Goal: Task Accomplishment & Management: Complete application form

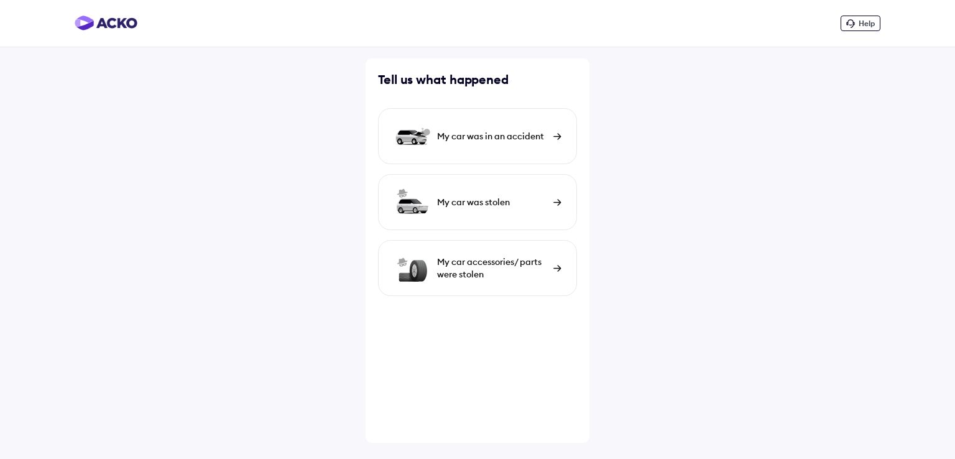
click at [509, 138] on div "My car was in an accident" at bounding box center [492, 136] width 110 height 12
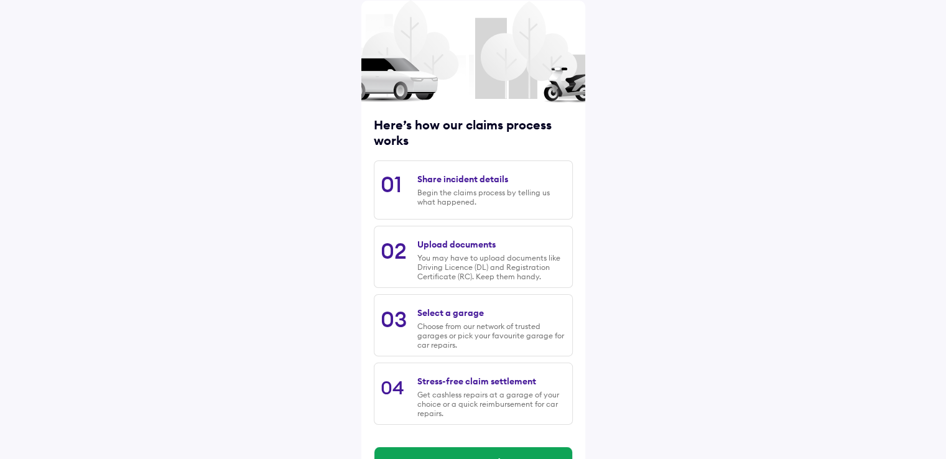
scroll to position [100, 0]
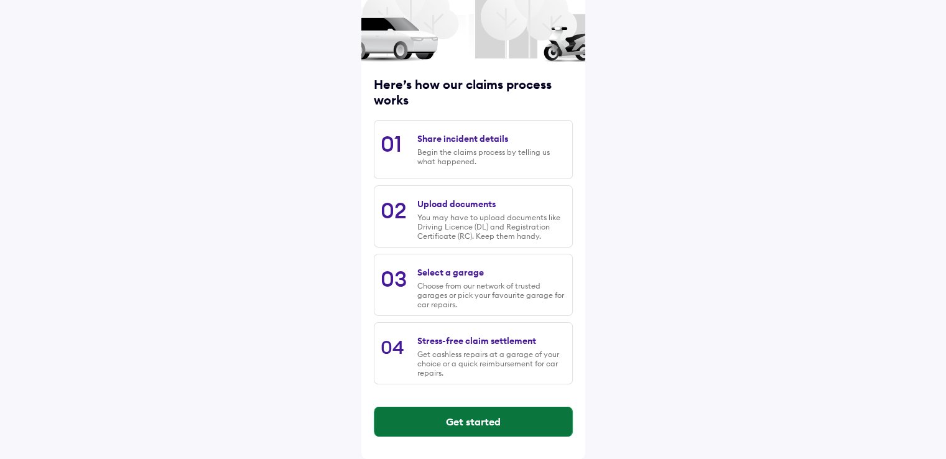
click at [477, 426] on button "Get started" at bounding box center [473, 422] width 198 height 30
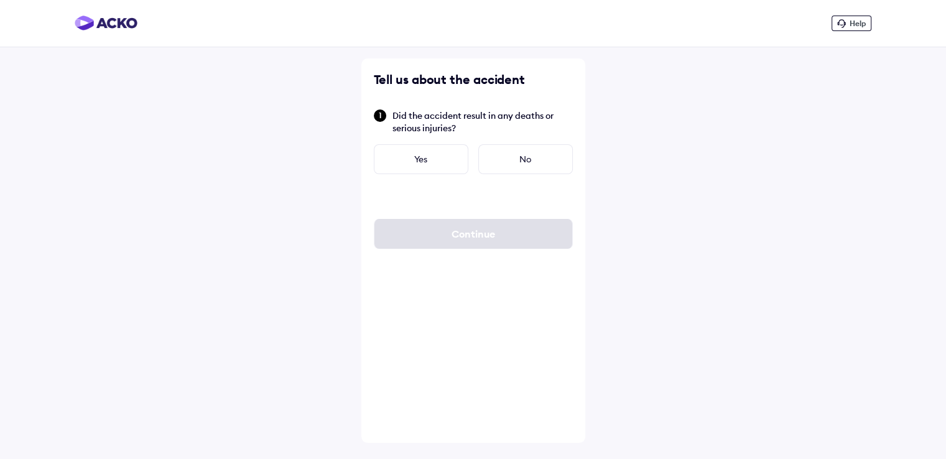
scroll to position [0, 0]
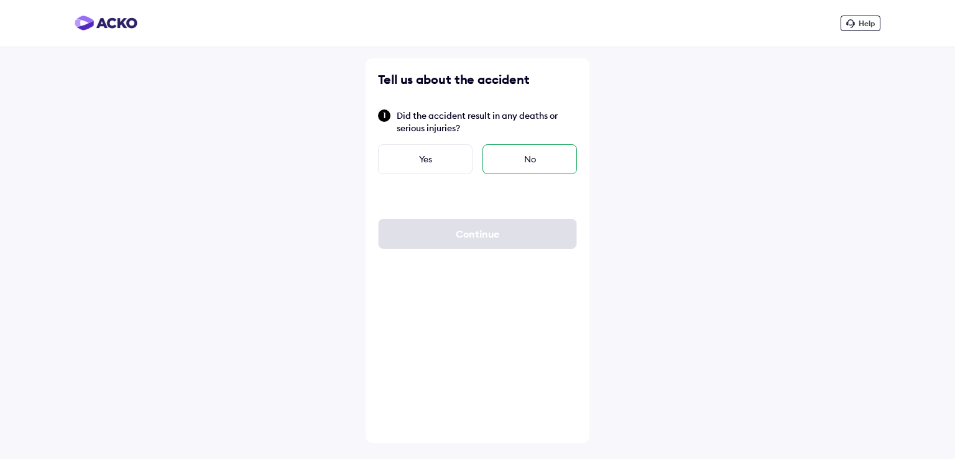
click at [530, 163] on div "No" at bounding box center [529, 159] width 94 height 30
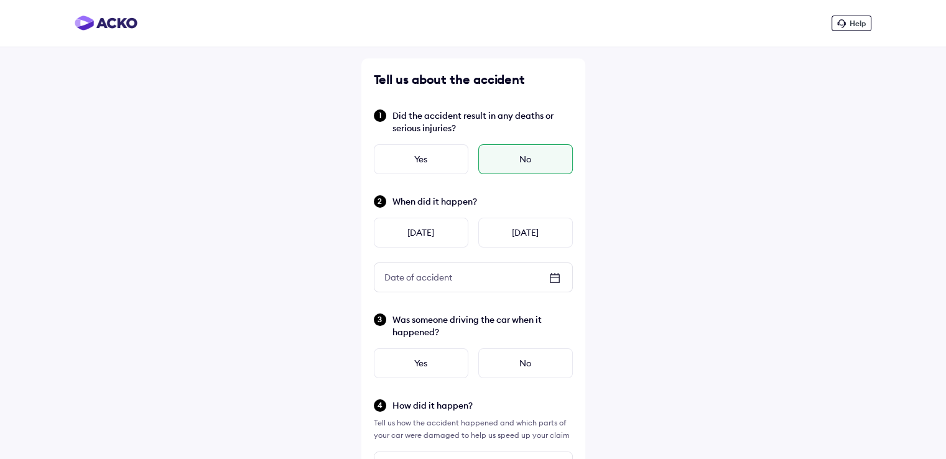
drag, startPoint x: 505, startPoint y: 228, endPoint x: 472, endPoint y: 251, distance: 40.2
click at [505, 228] on div "[DATE]" at bounding box center [525, 233] width 94 height 30
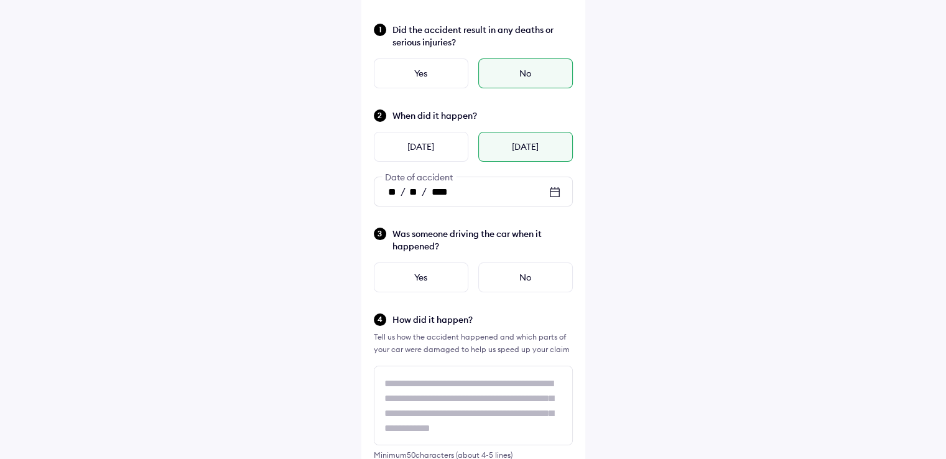
scroll to position [124, 0]
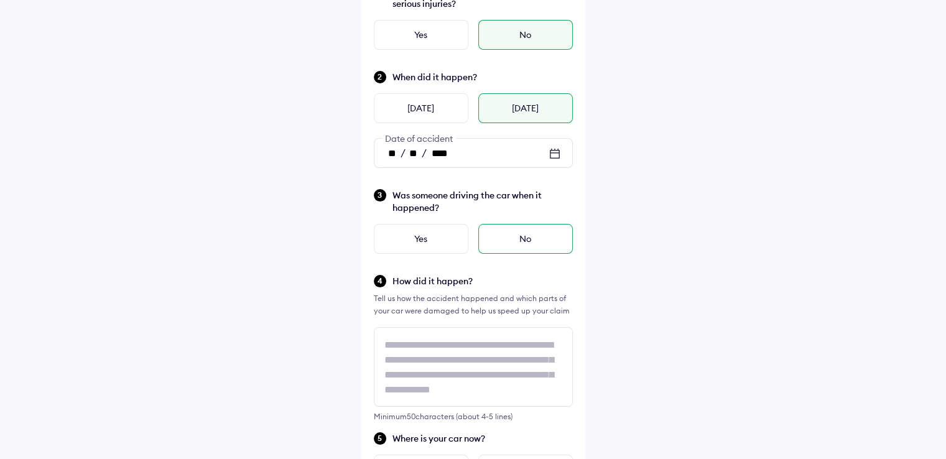
click at [536, 241] on div "No" at bounding box center [525, 239] width 94 height 30
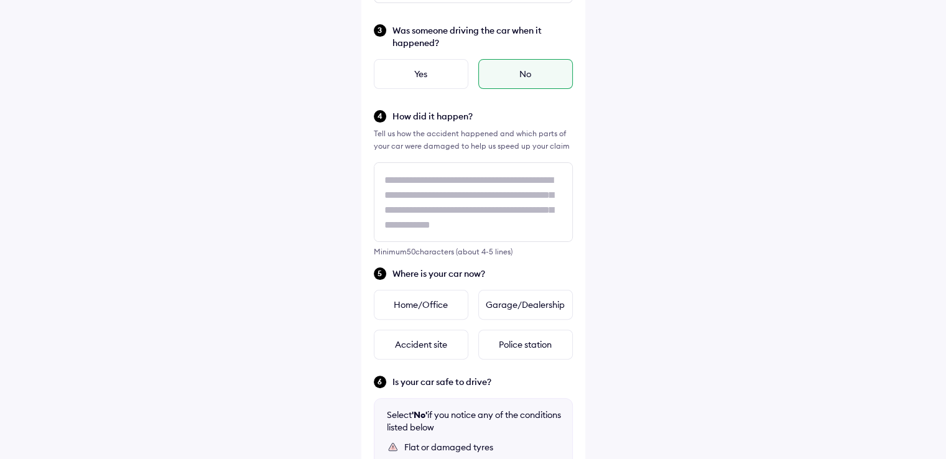
scroll to position [311, 0]
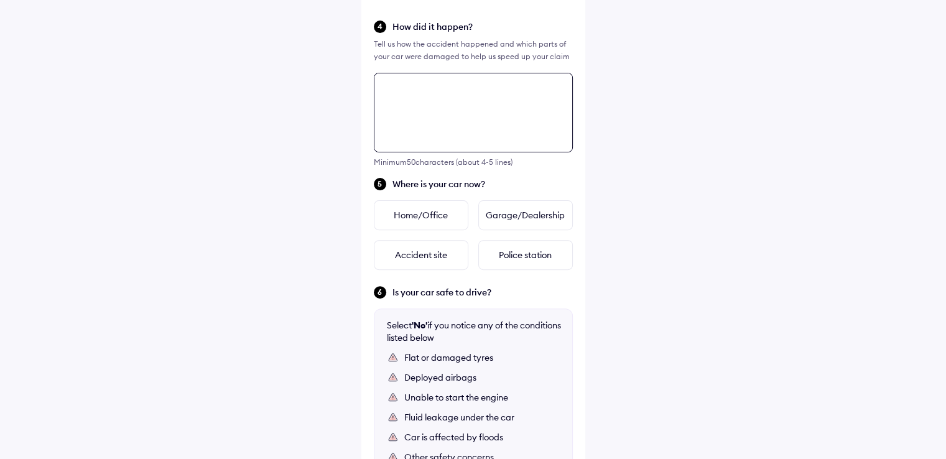
click at [420, 166] on div "Tell us about the accident Did the accident result in any deaths or serious inj…" at bounding box center [473, 153] width 224 height 946
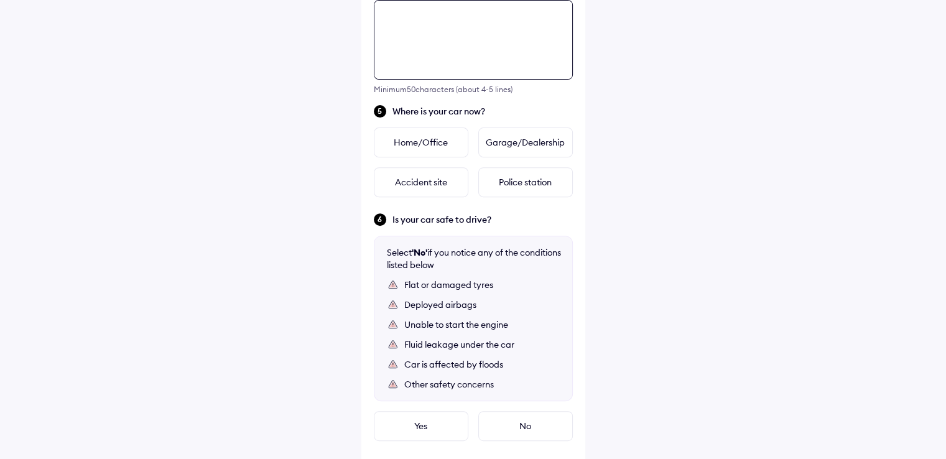
scroll to position [327, 0]
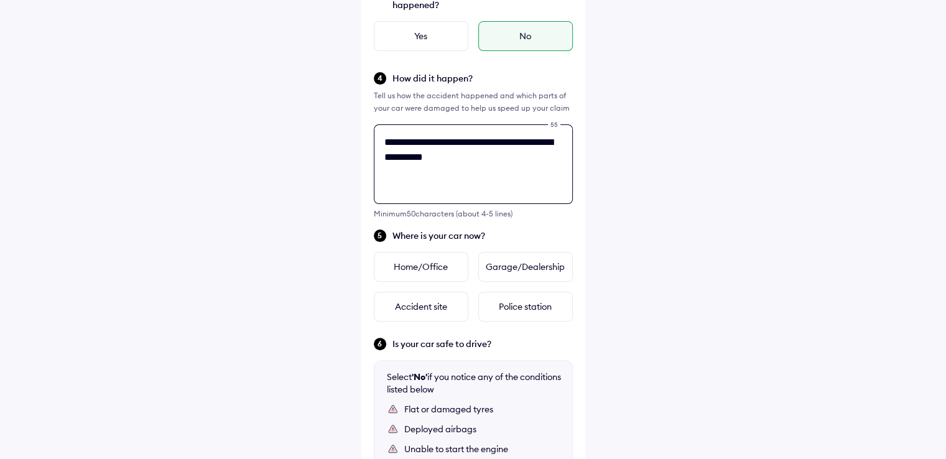
type textarea "**********"
click at [242, 272] on div "**********" at bounding box center [473, 175] width 946 height 1004
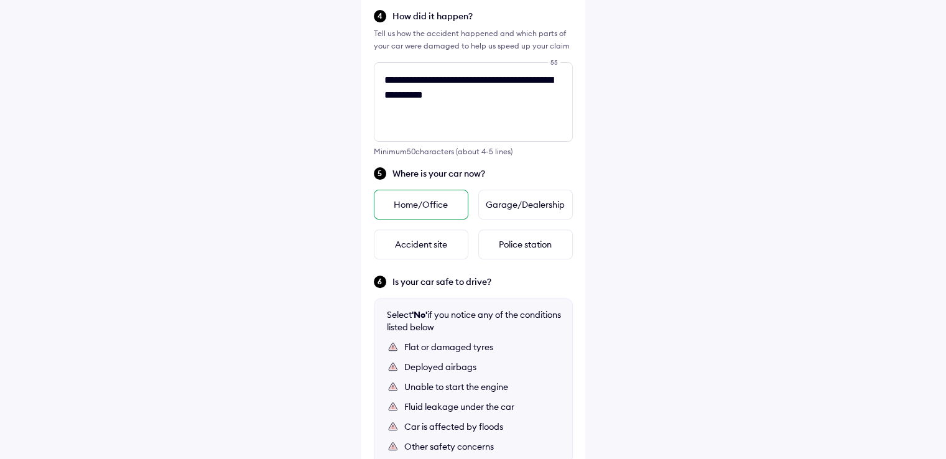
click at [412, 202] on div "Home/Office" at bounding box center [421, 205] width 94 height 30
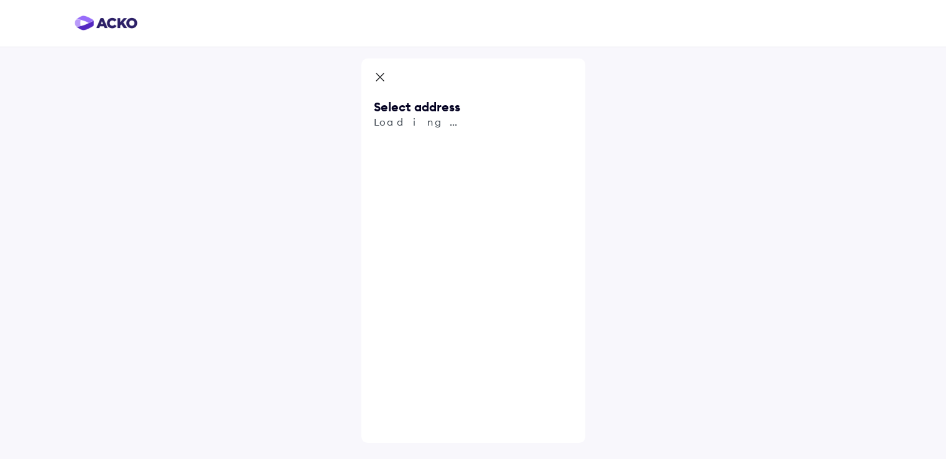
scroll to position [0, 0]
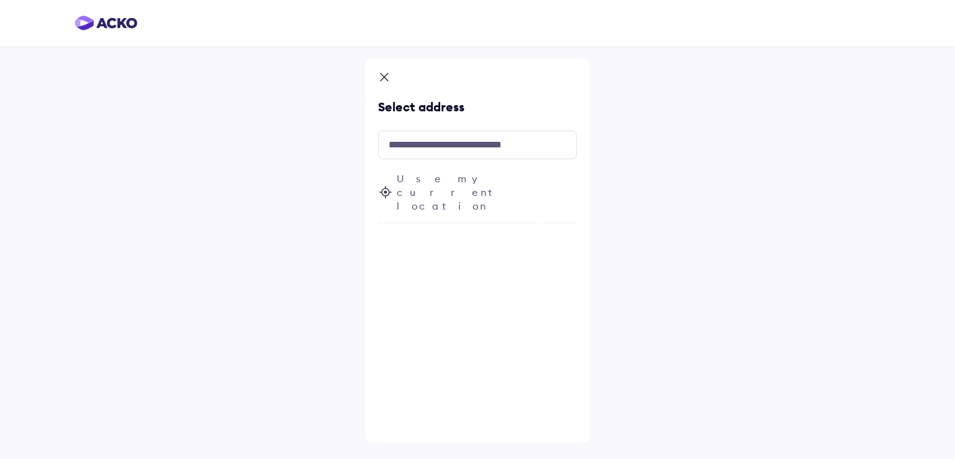
click at [433, 177] on span "Use my current location" at bounding box center [487, 192] width 180 height 41
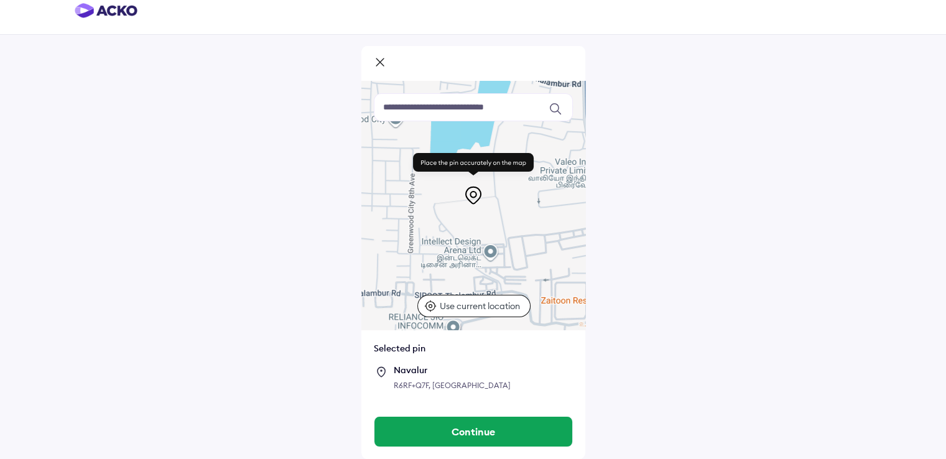
scroll to position [25, 0]
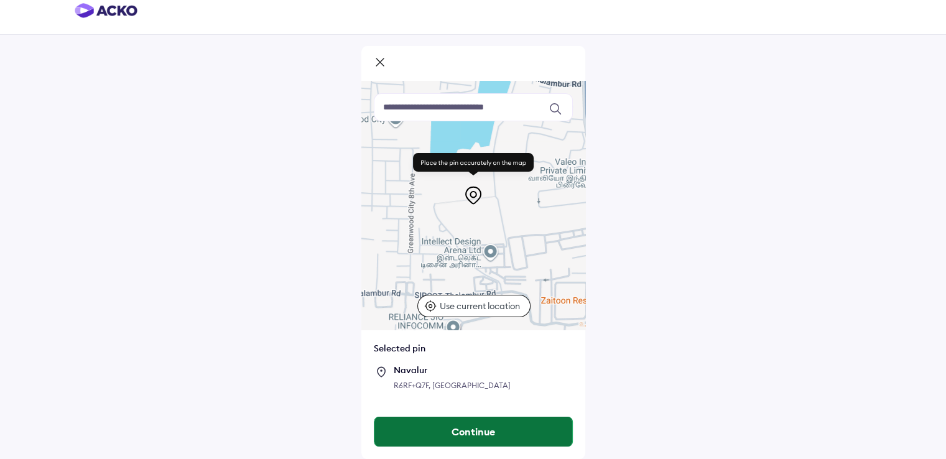
click at [487, 418] on button "Continue" at bounding box center [473, 432] width 198 height 30
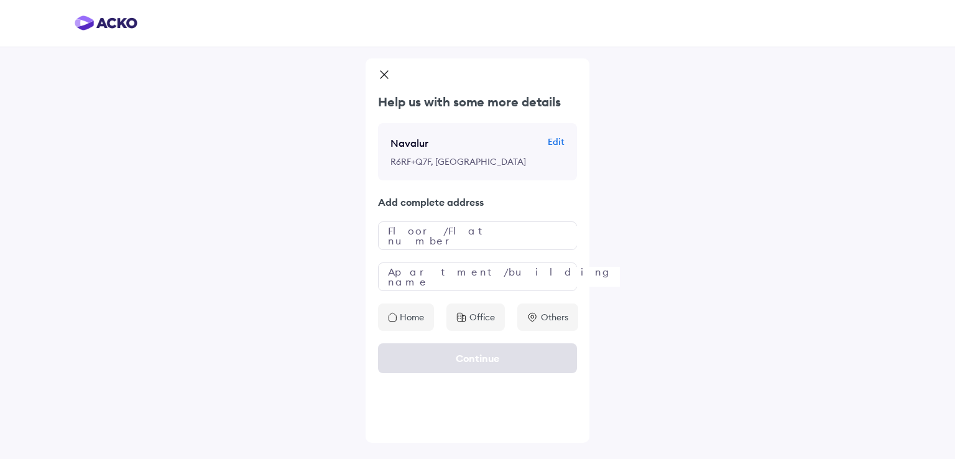
click at [484, 323] on p "Office" at bounding box center [481, 317] width 25 height 12
click at [445, 250] on input "text" at bounding box center [477, 235] width 199 height 29
type input "**********"
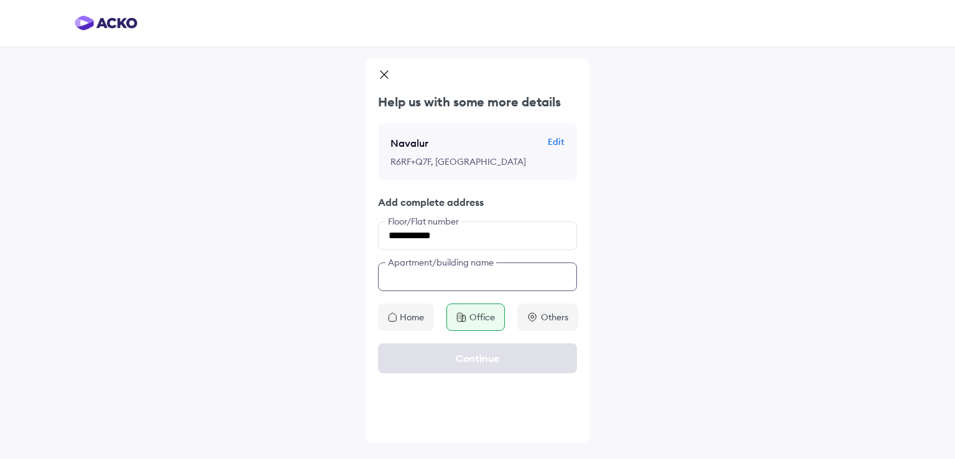
click at [468, 291] on input "text" at bounding box center [477, 276] width 199 height 29
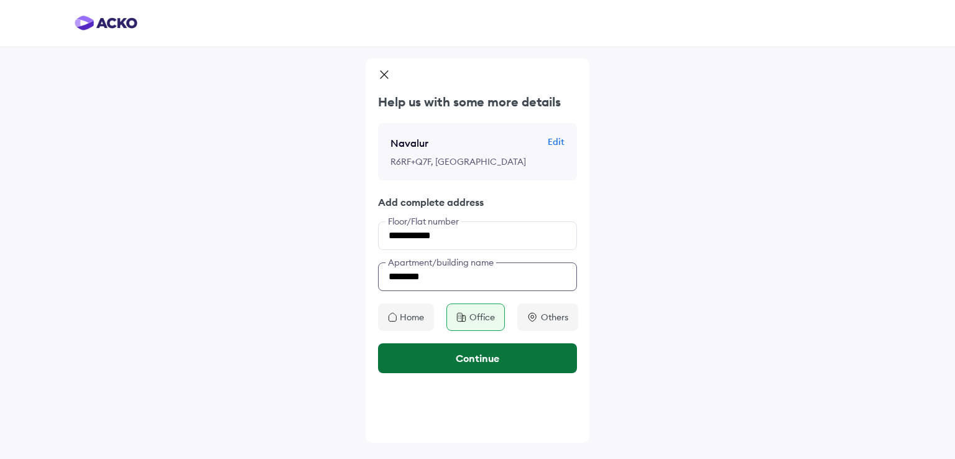
type input "********"
click at [497, 372] on button "Continue" at bounding box center [477, 358] width 199 height 30
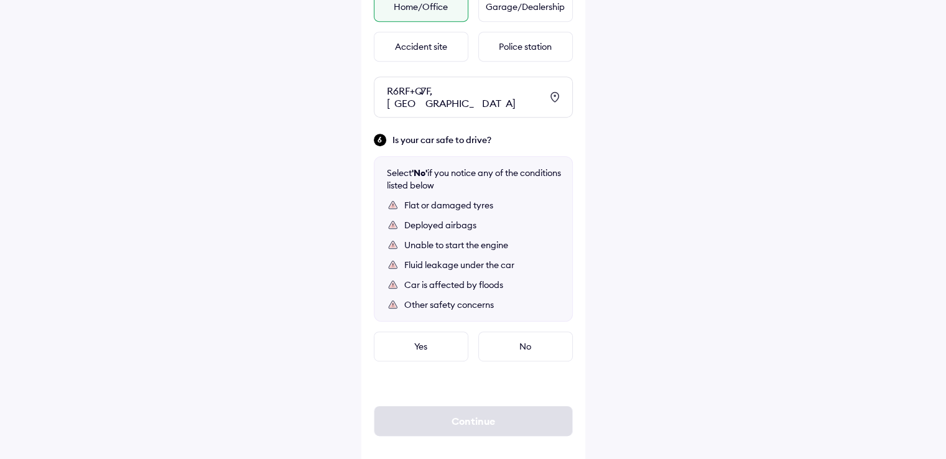
scroll to position [601, 0]
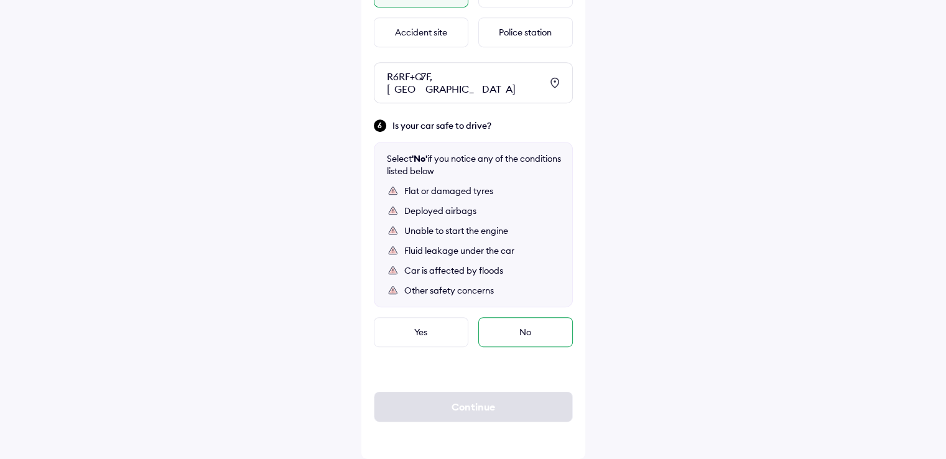
click at [508, 335] on div "No" at bounding box center [525, 332] width 94 height 30
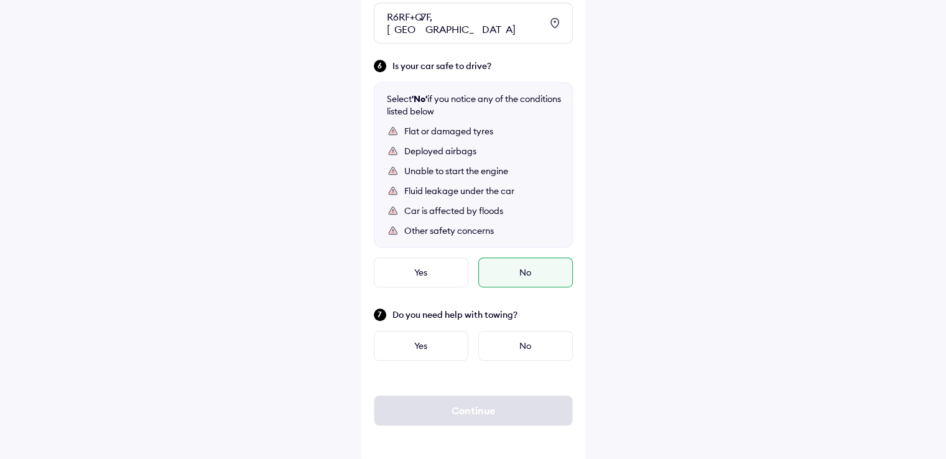
scroll to position [664, 0]
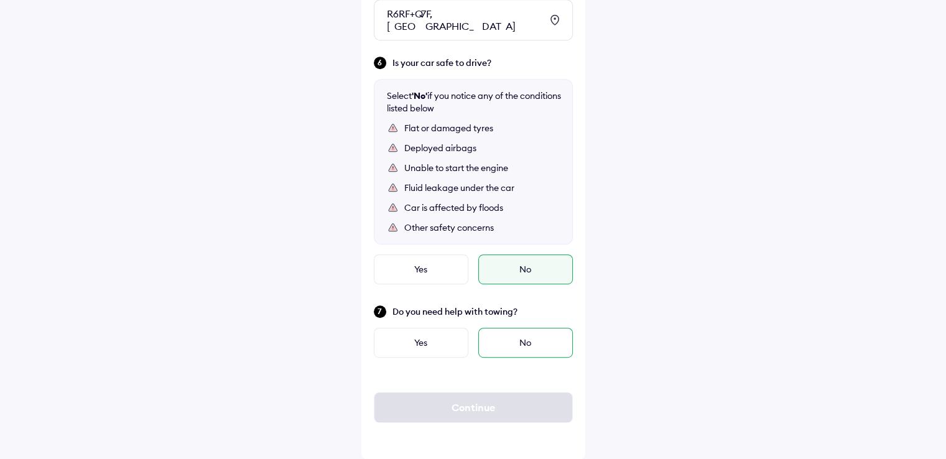
click at [522, 338] on div "No" at bounding box center [525, 343] width 94 height 30
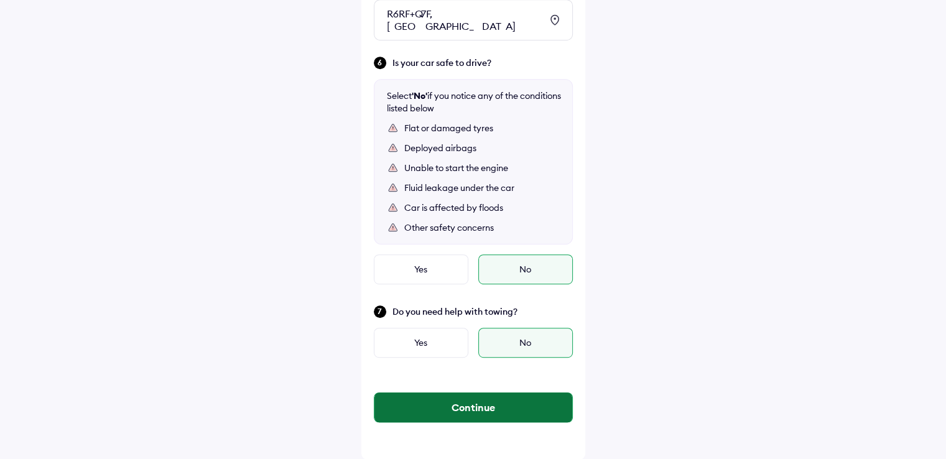
click at [491, 402] on button "Continue" at bounding box center [473, 407] width 198 height 30
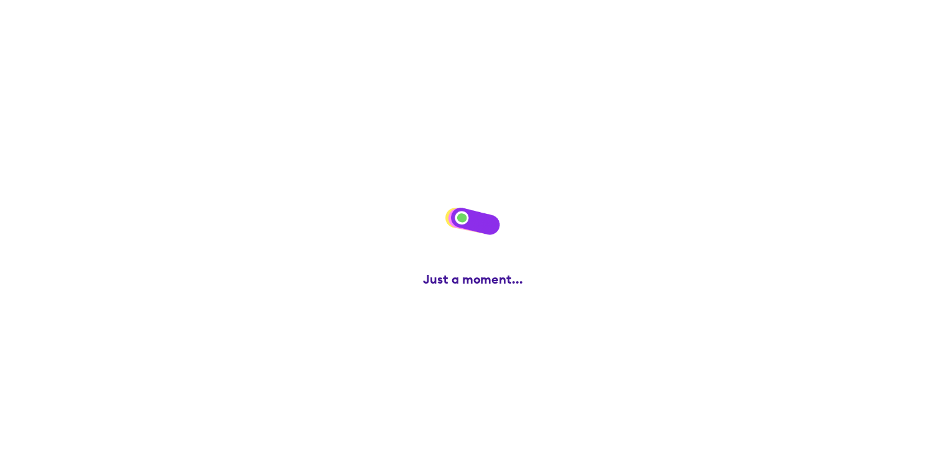
scroll to position [0, 0]
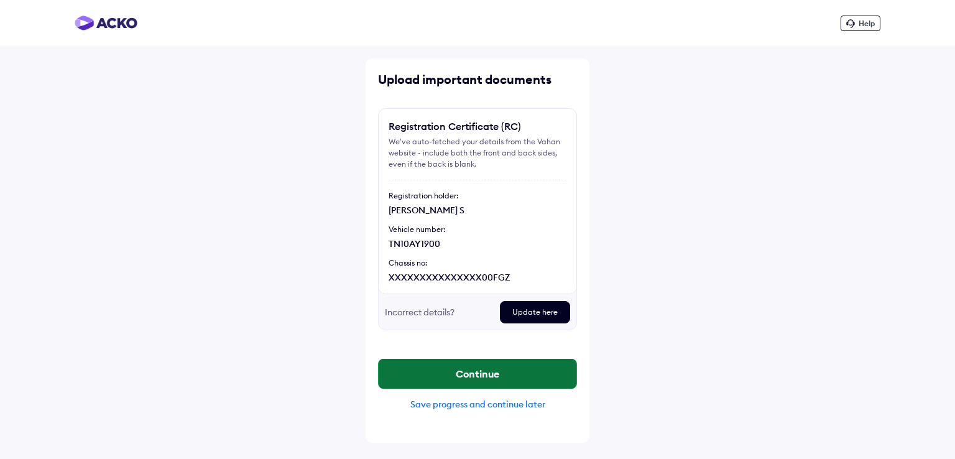
click at [497, 369] on button "Continue" at bounding box center [478, 374] width 198 height 30
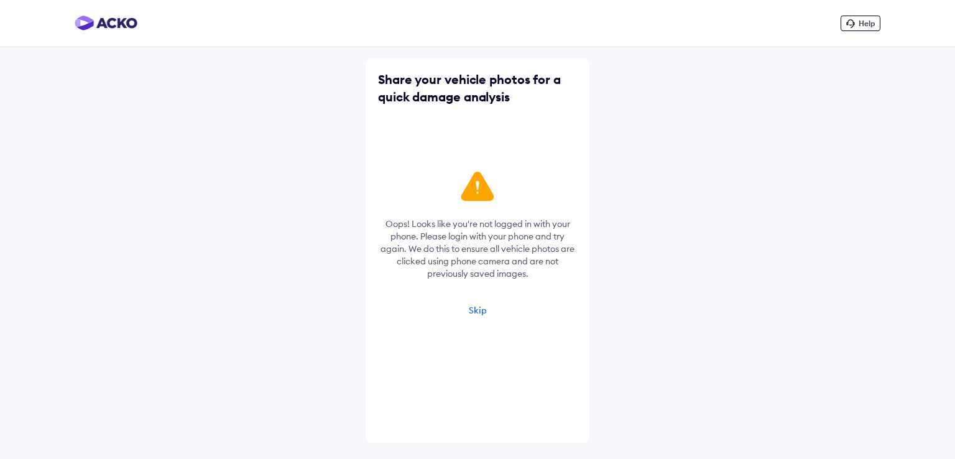
click at [481, 314] on div "Skip" at bounding box center [478, 310] width 18 height 11
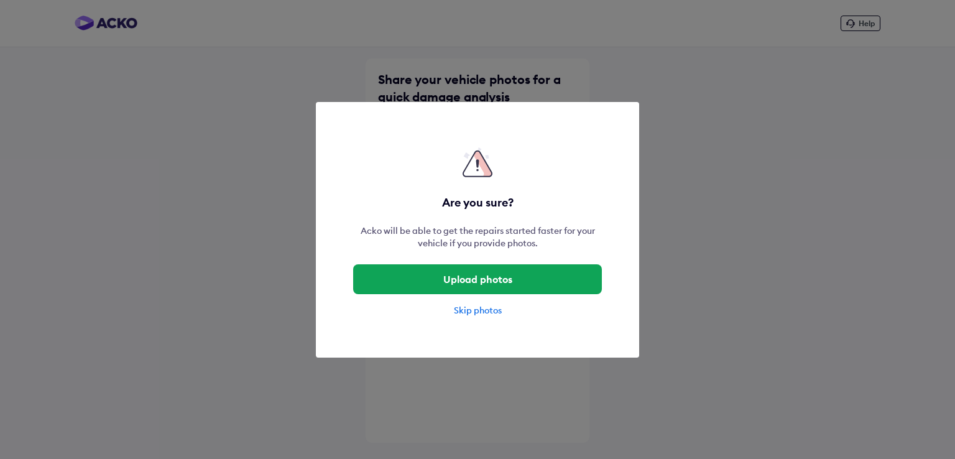
click at [477, 309] on div "Skip photos" at bounding box center [477, 310] width 249 height 12
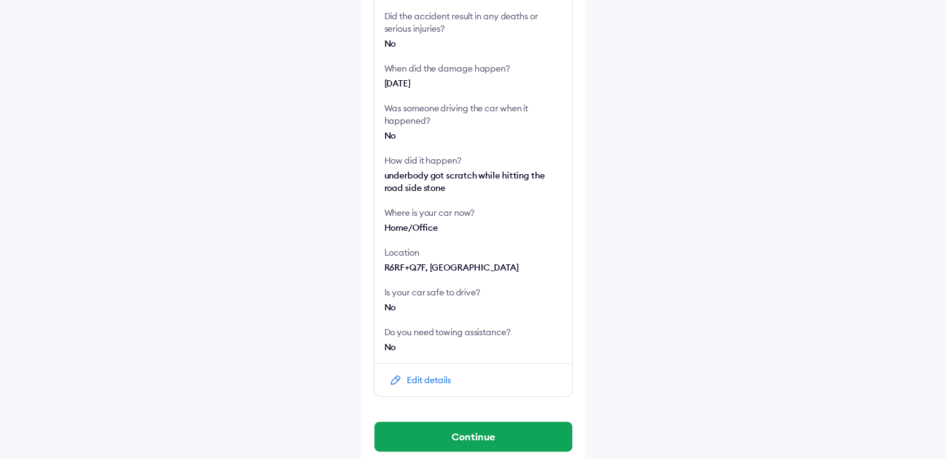
scroll to position [309, 0]
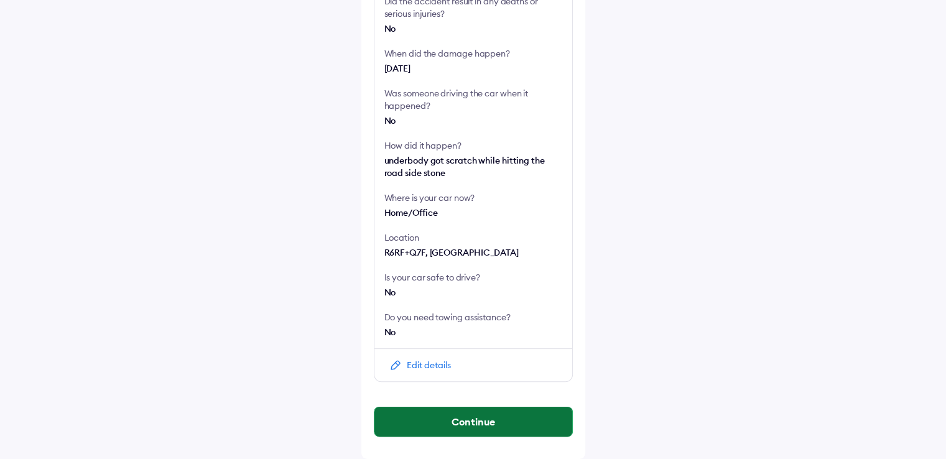
click at [482, 415] on button "Continue" at bounding box center [473, 422] width 198 height 30
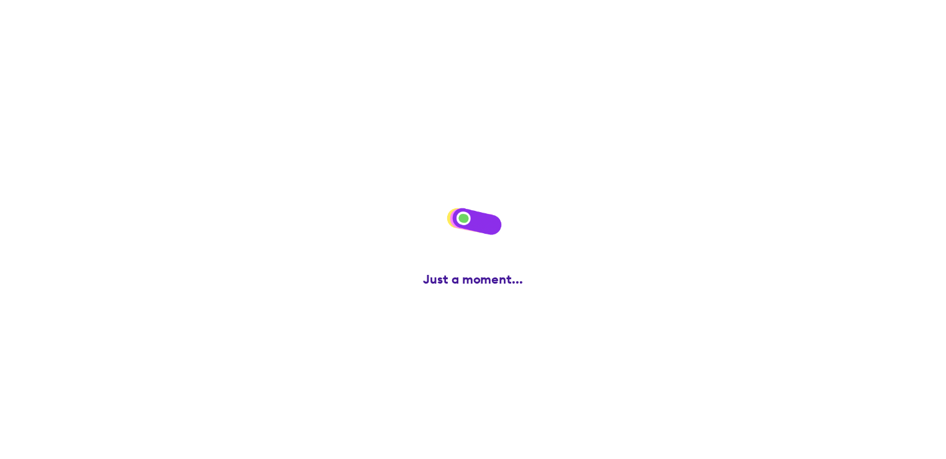
scroll to position [0, 0]
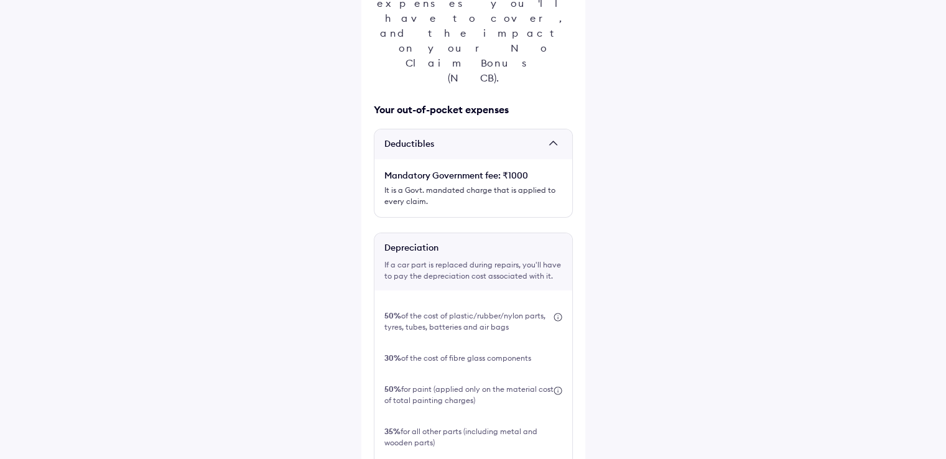
scroll to position [224, 0]
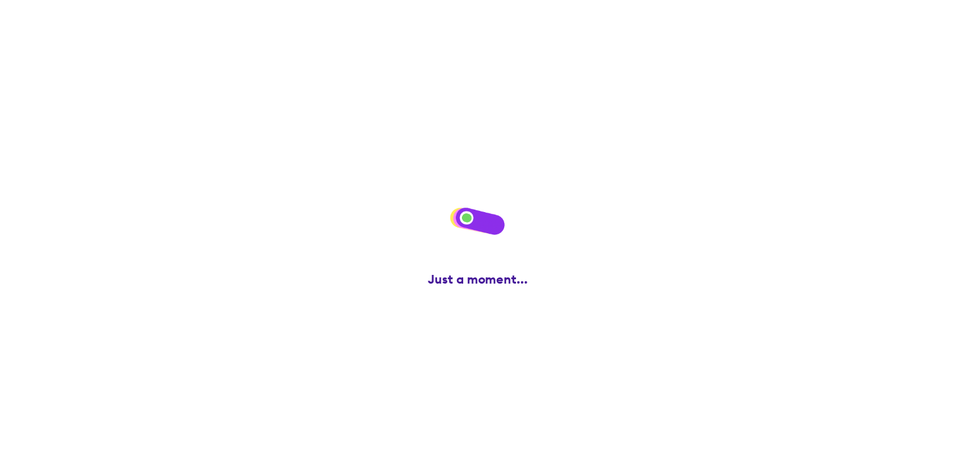
scroll to position [0, 0]
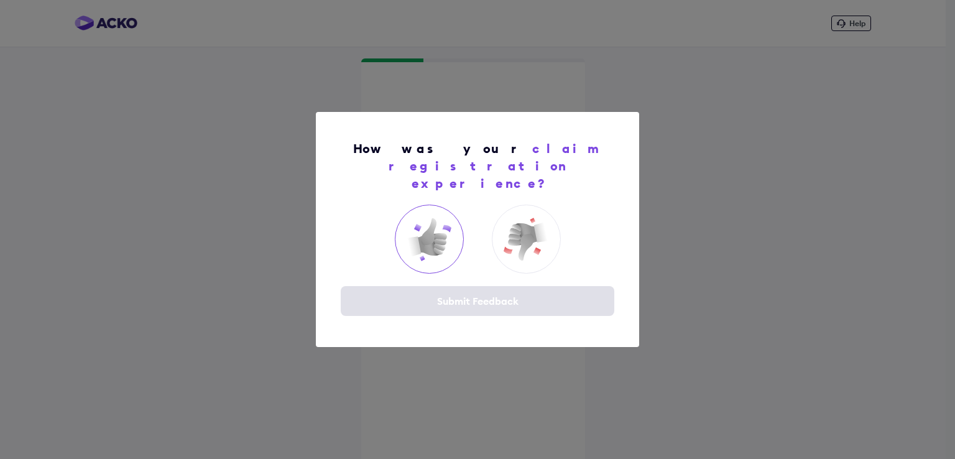
click at [426, 219] on img at bounding box center [429, 239] width 50 height 50
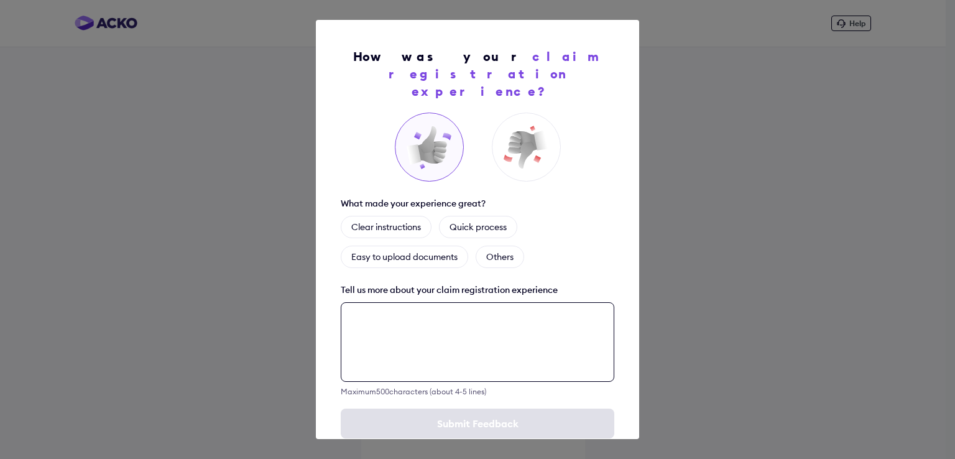
click at [435, 318] on textarea at bounding box center [478, 342] width 274 height 80
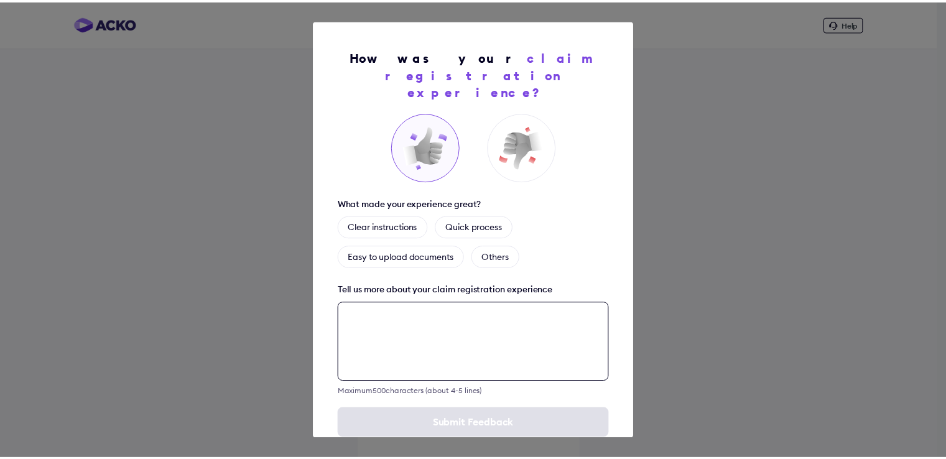
scroll to position [13, 0]
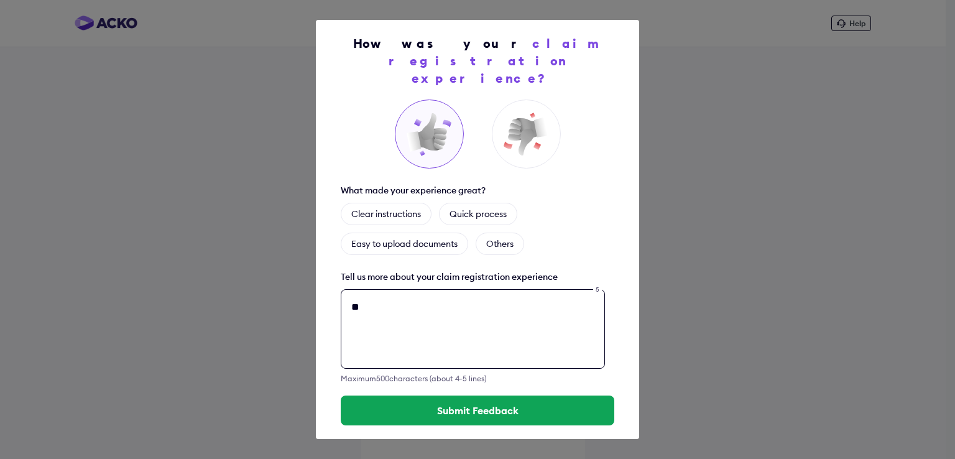
type textarea "*"
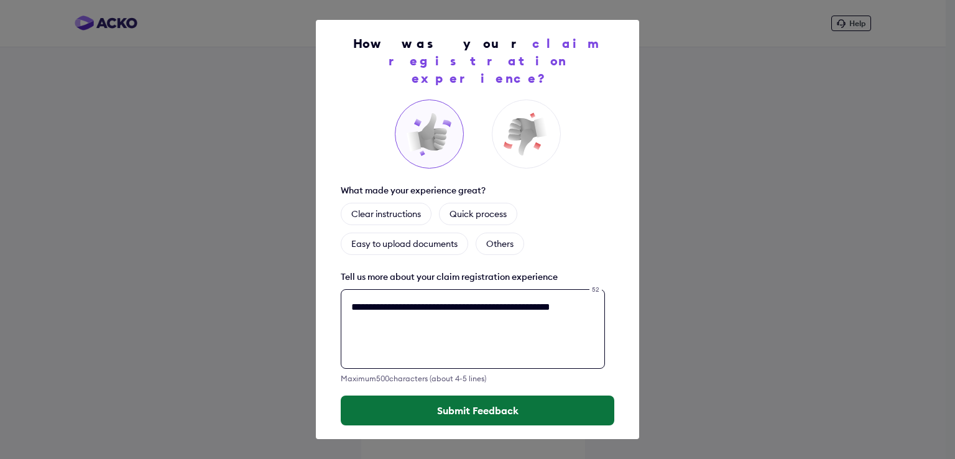
type textarea "**********"
click at [486, 397] on button "Submit Feedback" at bounding box center [478, 410] width 274 height 30
